Goal: Task Accomplishment & Management: Use online tool/utility

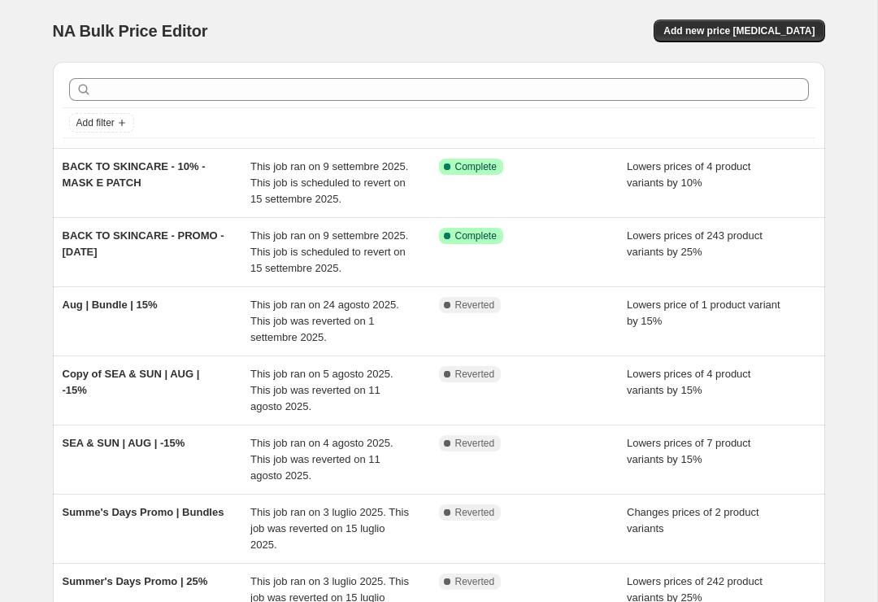
click at [122, 248] on div "BACK TO SKINCARE - PROMO - [DATE]" at bounding box center [157, 252] width 189 height 49
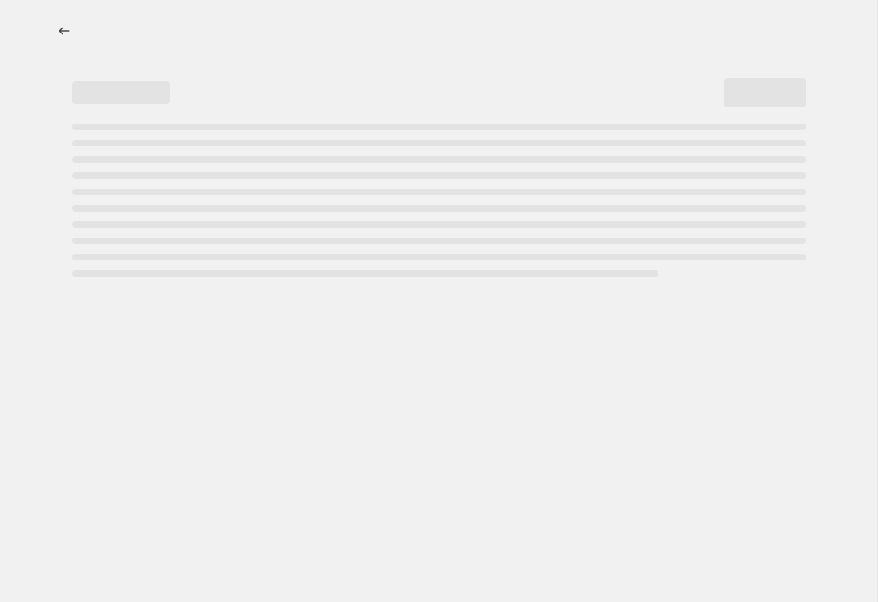
select select "percentage"
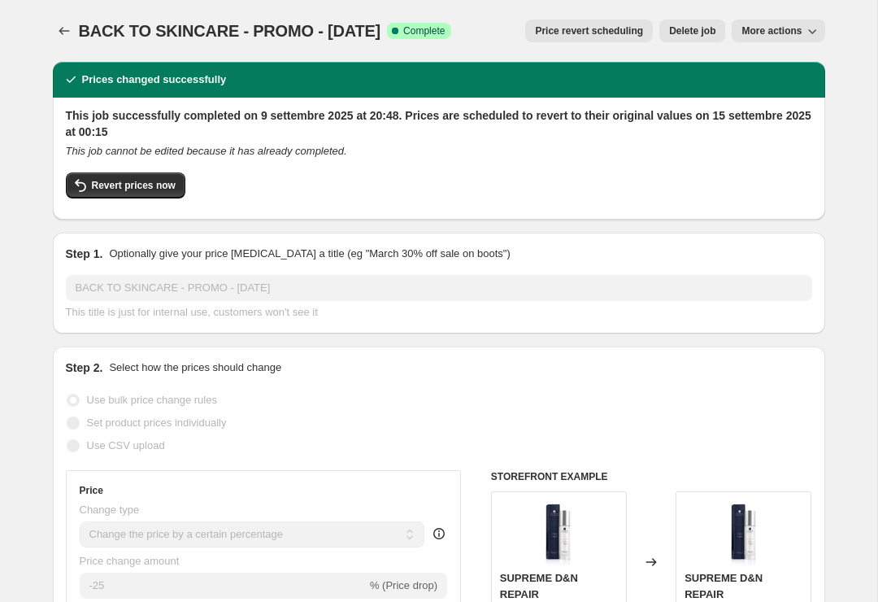
click at [740, 142] on div "This job successfully completed on 9 settembre 2025 at 20:48. Prices are schedu…" at bounding box center [439, 156] width 746 height 99
click at [728, 181] on div "Revert prices now" at bounding box center [439, 189] width 746 height 34
click at [804, 26] on icon "button" at bounding box center [812, 31] width 16 height 16
click at [728, 204] on div "Revert prices now" at bounding box center [439, 189] width 746 height 34
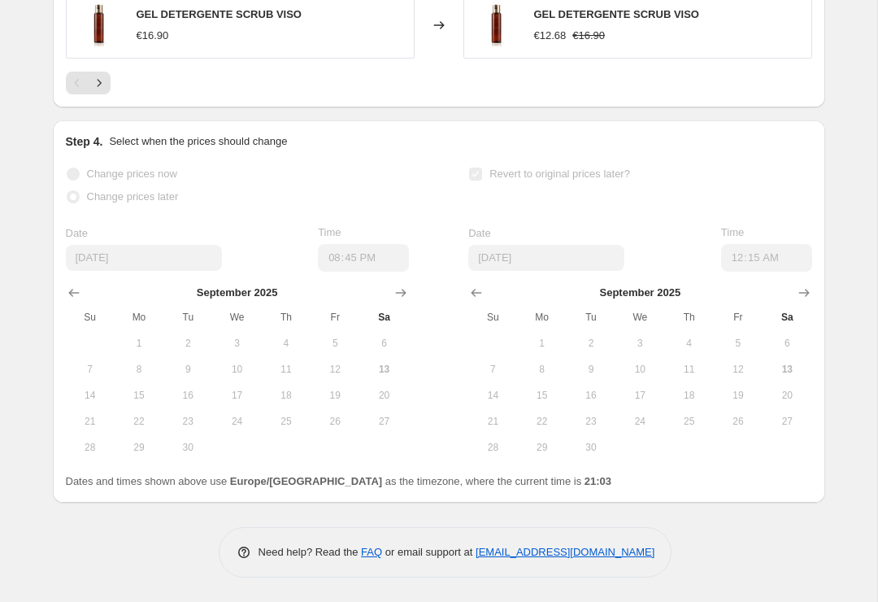
scroll to position [1485, 0]
click at [750, 474] on div "Dates and times shown above use Europe/[GEOGRAPHIC_DATA] as the timezone, where…" at bounding box center [439, 482] width 746 height 16
click at [788, 378] on button "13" at bounding box center [787, 370] width 49 height 26
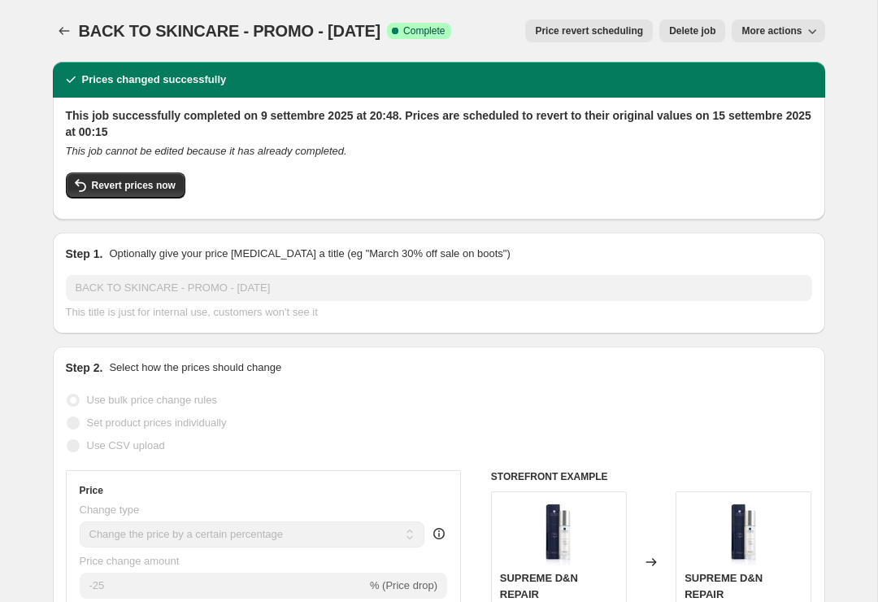
scroll to position [0, 0]
click at [775, 31] on span "More actions" at bounding box center [771, 30] width 60 height 13
click at [804, 163] on div "This job successfully completed on 9 settembre 2025 at 20:48. Prices are schedu…" at bounding box center [439, 156] width 746 height 99
click at [625, 29] on span "Price revert scheduling" at bounding box center [589, 30] width 108 height 13
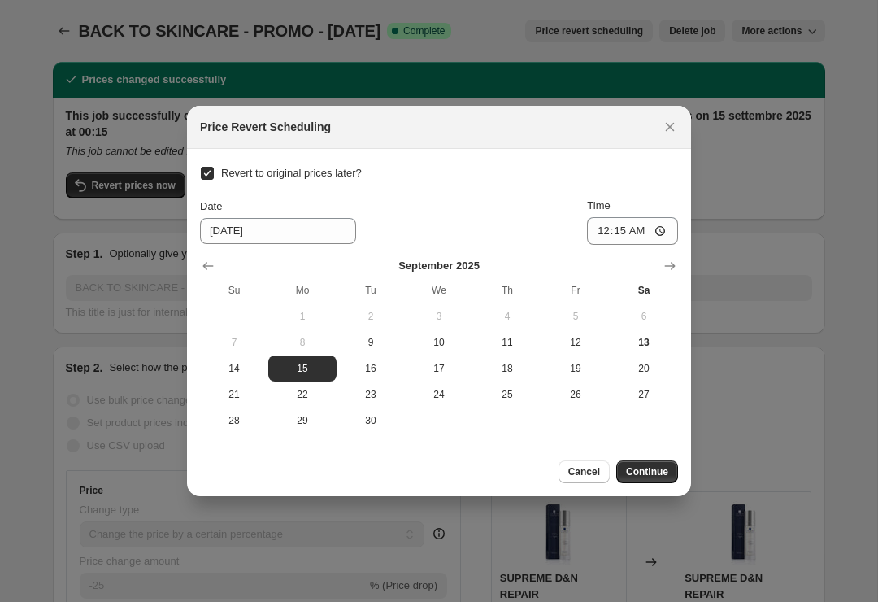
click at [367, 375] on button "16" at bounding box center [371, 368] width 68 height 26
type input "[DATE]"
click at [659, 472] on span "Continue" at bounding box center [647, 471] width 42 height 13
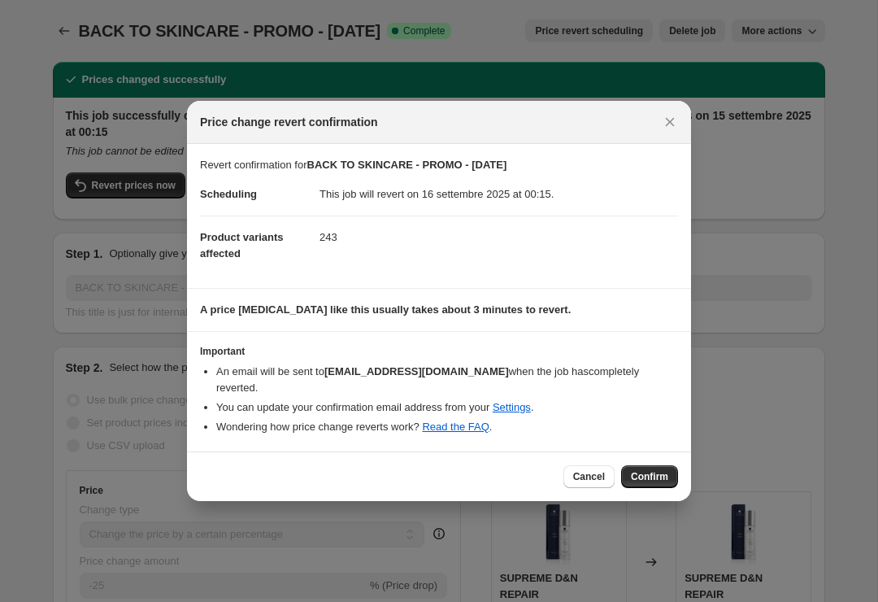
click at [667, 470] on span "Confirm" at bounding box center [649, 476] width 37 height 13
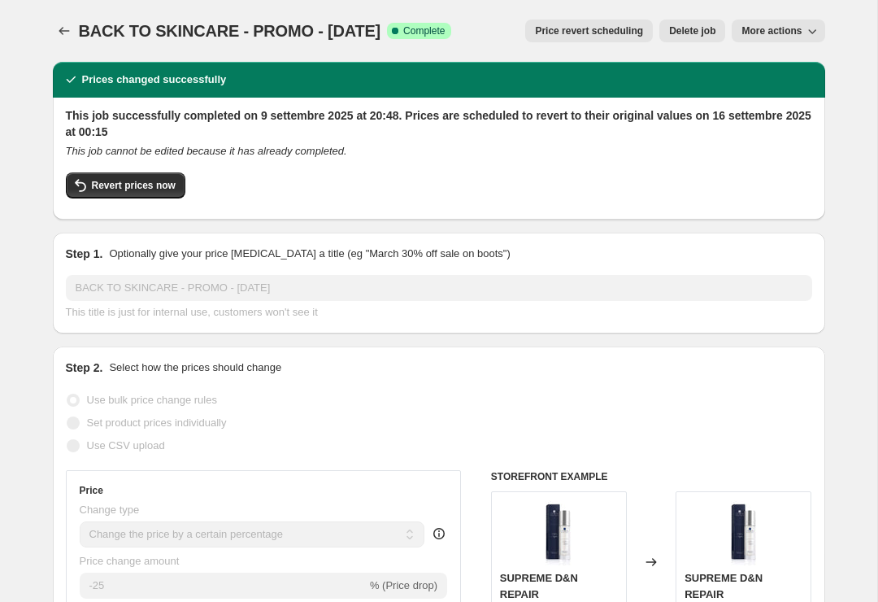
click at [61, 33] on icon "Price change jobs" at bounding box center [64, 31] width 16 height 16
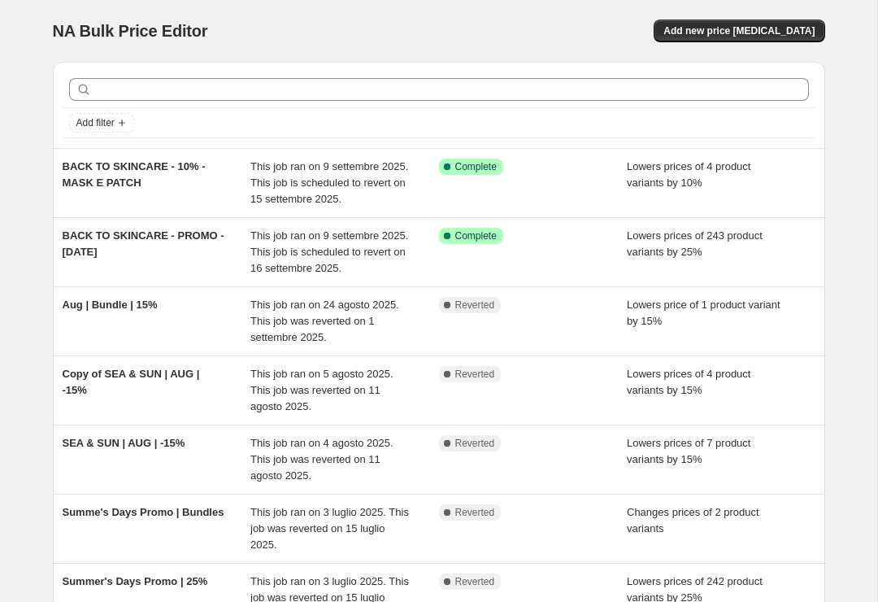
click at [129, 182] on span "BACK TO SKINCARE - 10% - MASK E PATCH" at bounding box center [134, 174] width 143 height 28
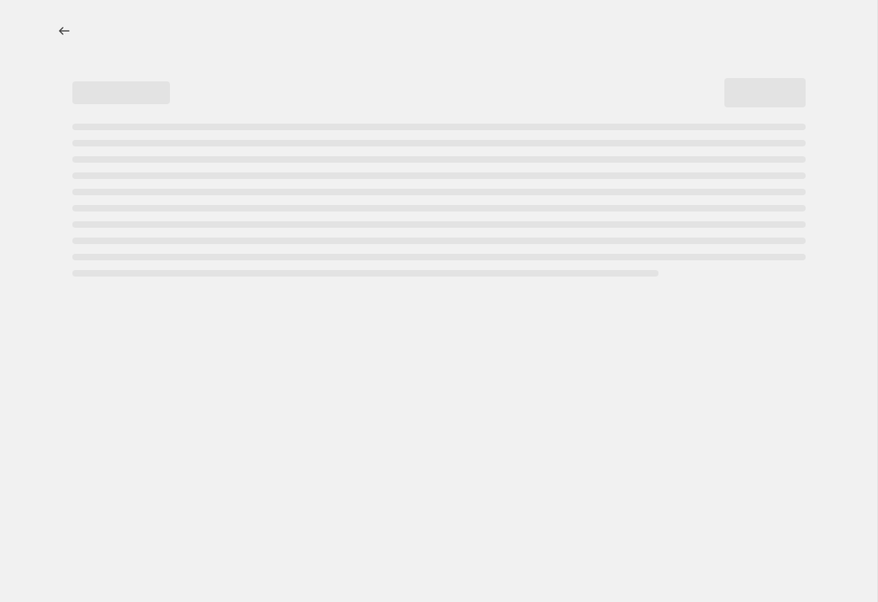
select select "percentage"
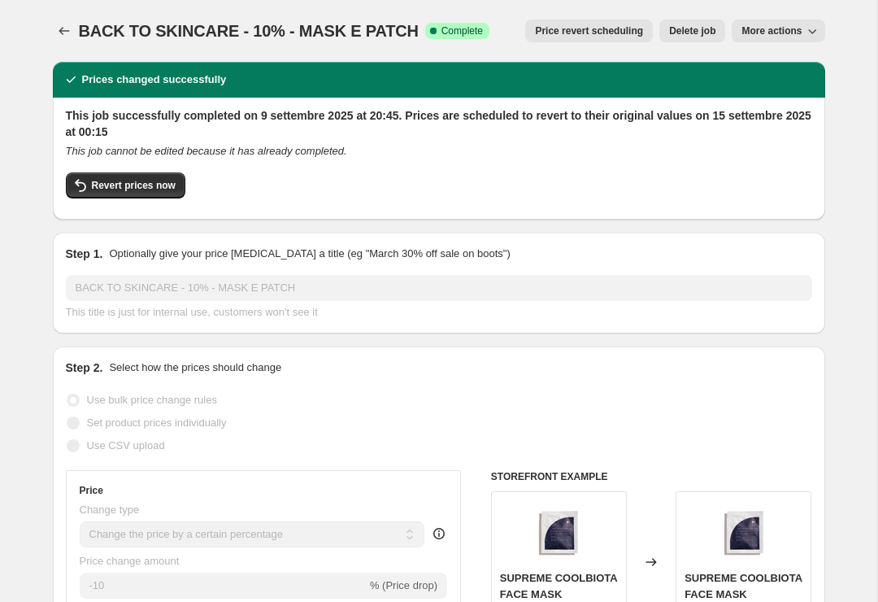
click at [619, 20] on button "Price revert scheduling" at bounding box center [589, 31] width 128 height 23
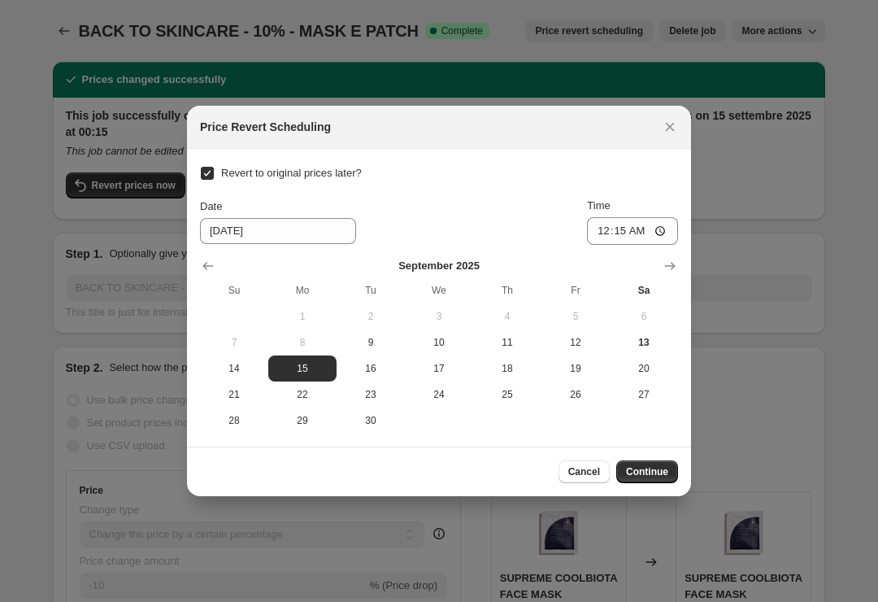
click at [389, 359] on button "16" at bounding box center [371, 368] width 68 height 26
type input "[DATE]"
click at [663, 448] on div "Cancel Continue" at bounding box center [439, 471] width 504 height 50
click at [663, 468] on span "Continue" at bounding box center [647, 471] width 42 height 13
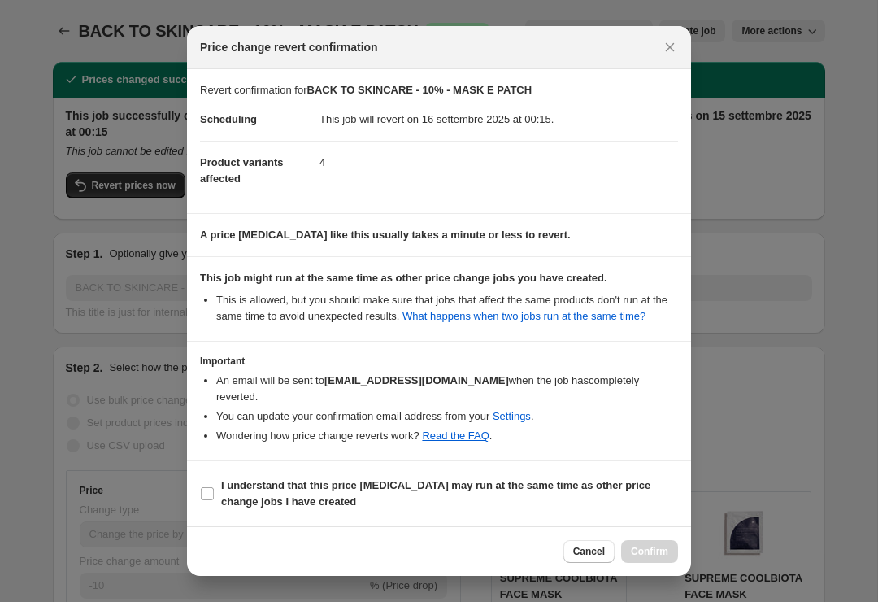
click at [213, 492] on input "I understand that this price [MEDICAL_DATA] may run at the same time as other p…" at bounding box center [207, 493] width 13 height 13
checkbox input "true"
click at [650, 551] on span "Confirm" at bounding box center [649, 551] width 37 height 13
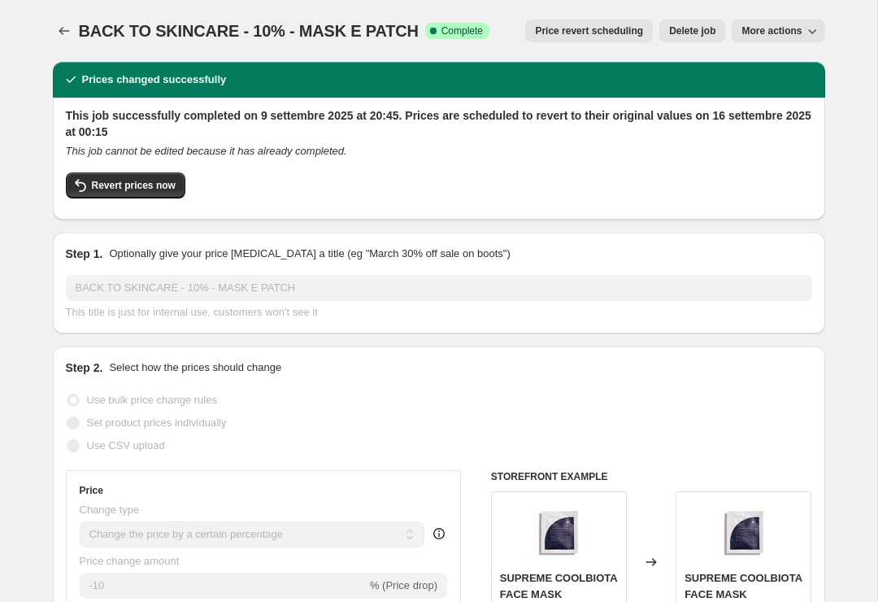
click at [703, 166] on div "This job successfully completed on 9 settembre 2025 at 20:45. Prices are schedu…" at bounding box center [439, 156] width 746 height 99
